Goal: Find specific page/section

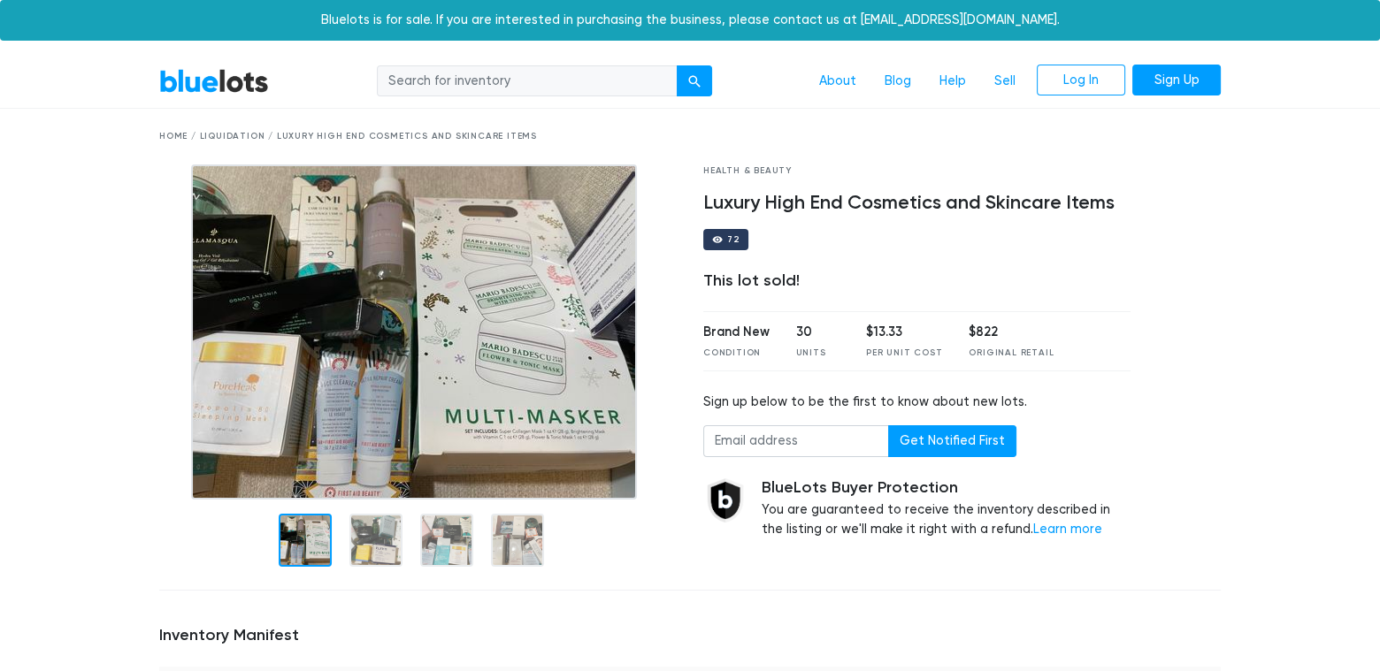
click at [233, 139] on div "Home / Liquidation / Luxury High End Cosmetics and Skincare Items" at bounding box center [689, 136] width 1061 height 13
click at [171, 136] on div "Home / Liquidation / Luxury High End Cosmetics and Skincare Items" at bounding box center [689, 136] width 1061 height 13
click at [180, 91] on link "BlueLots" at bounding box center [214, 81] width 110 height 26
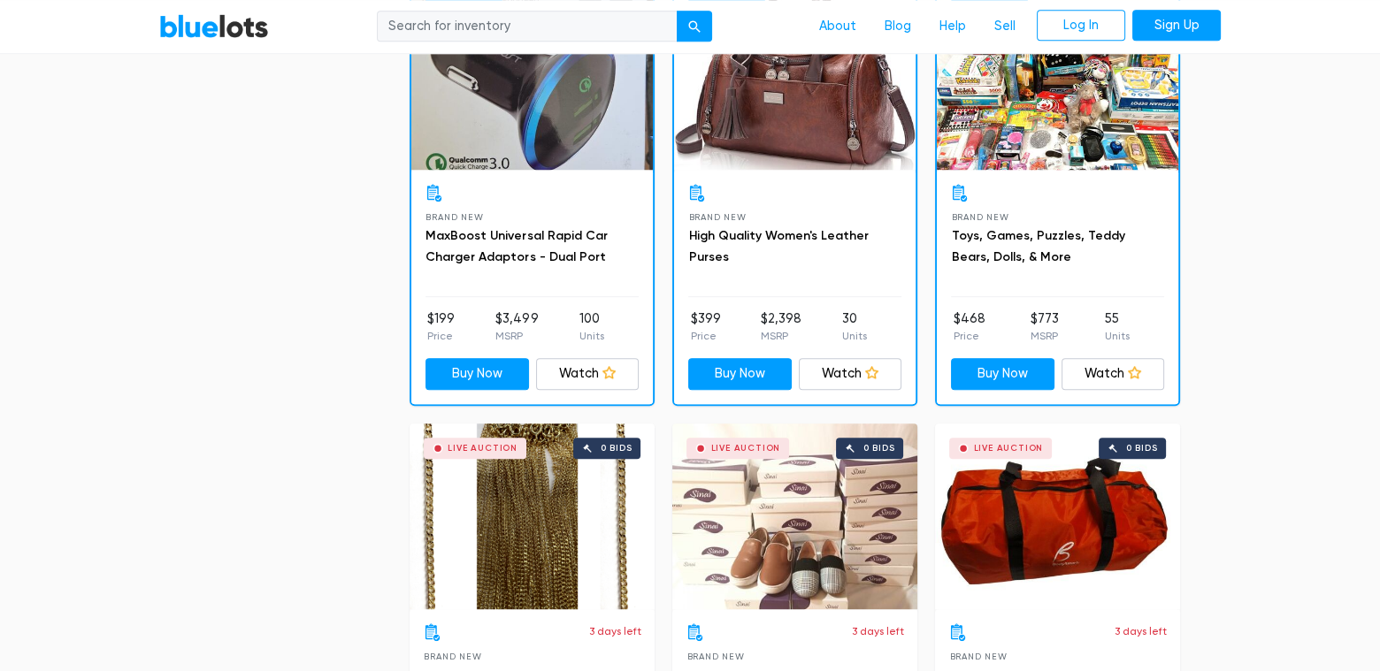
scroll to position [1498, 0]
